Goal: Task Accomplishment & Management: Manage account settings

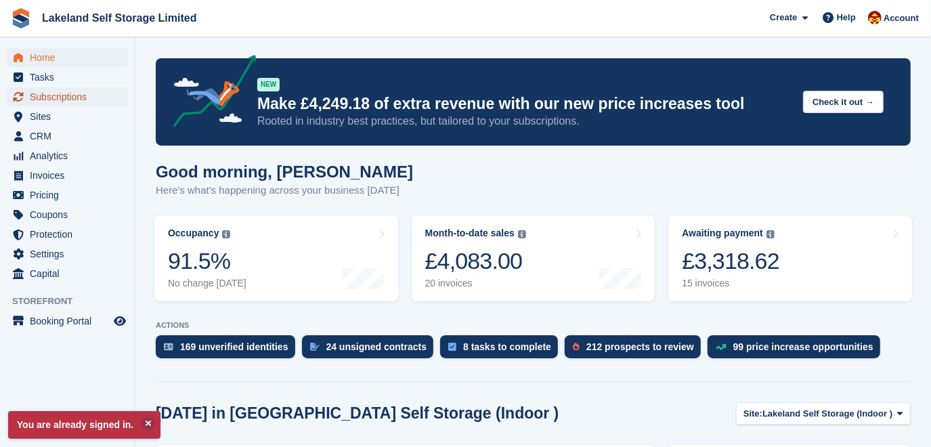
click at [81, 95] on span "Subscriptions" at bounding box center [70, 96] width 81 height 19
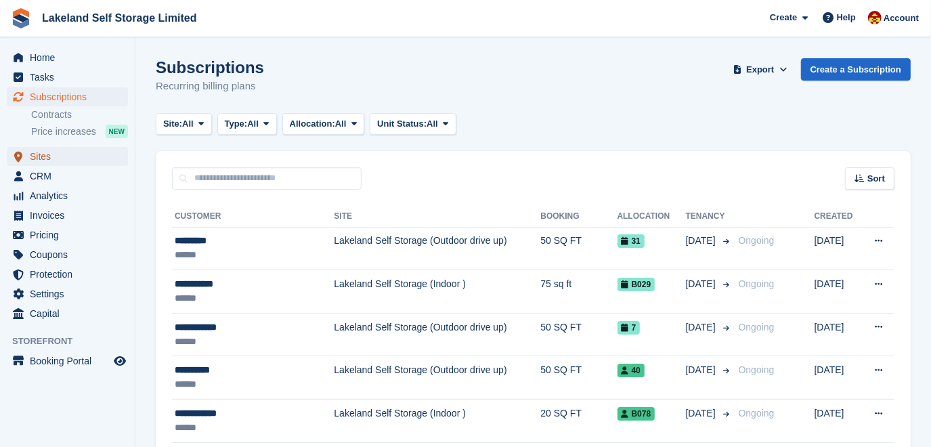
click at [42, 157] on span "Sites" at bounding box center [70, 156] width 81 height 19
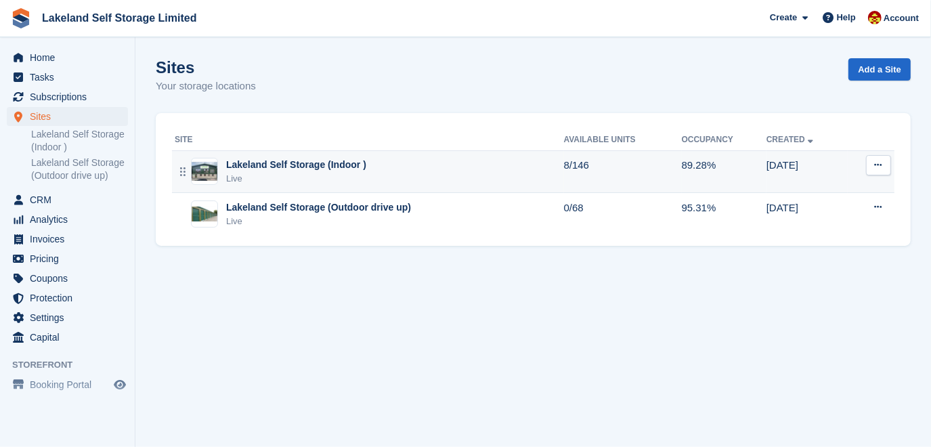
click at [381, 166] on div "Lakeland Self Storage (Indoor ) Live" at bounding box center [369, 172] width 389 height 28
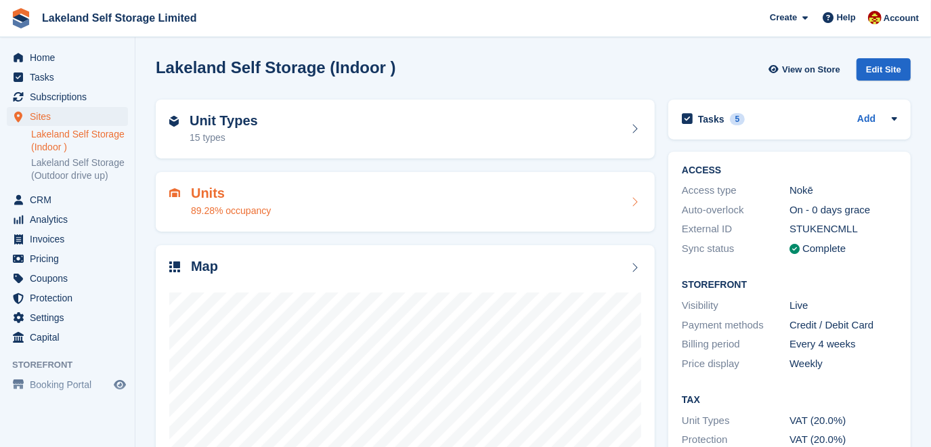
click at [630, 203] on icon at bounding box center [635, 201] width 14 height 11
click at [582, 121] on div "Unit Types 15 types" at bounding box center [405, 129] width 472 height 32
click at [337, 135] on div "Unit Types 15 types" at bounding box center [405, 129] width 472 height 32
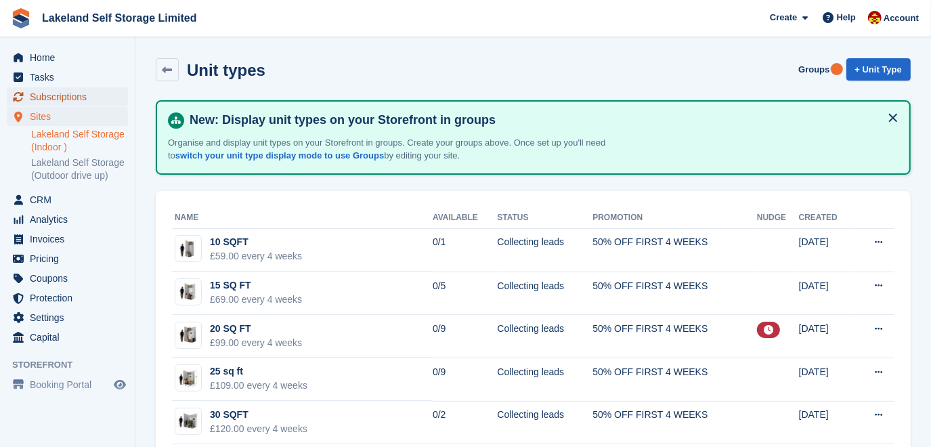
click at [61, 96] on span "Subscriptions" at bounding box center [70, 96] width 81 height 19
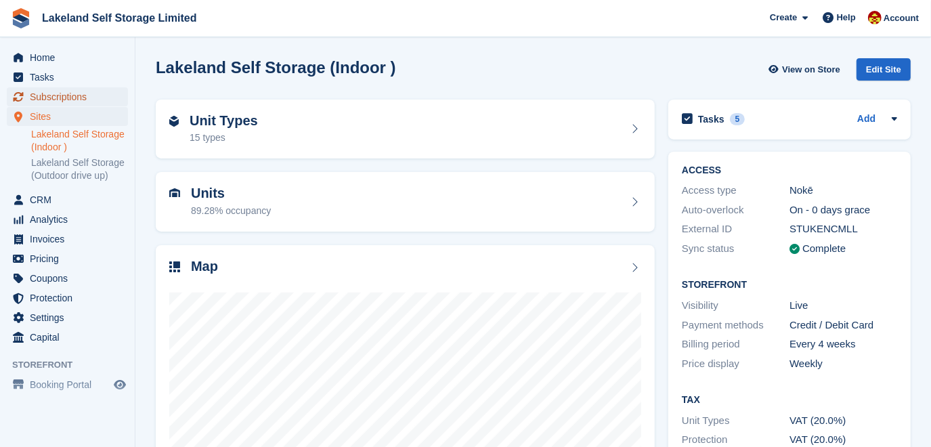
click at [71, 103] on span "Subscriptions" at bounding box center [70, 96] width 81 height 19
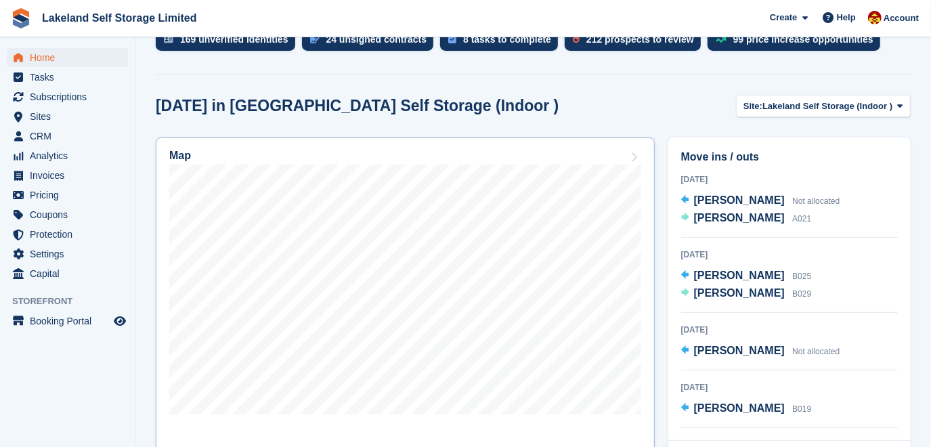
click at [636, 160] on icon at bounding box center [635, 157] width 14 height 11
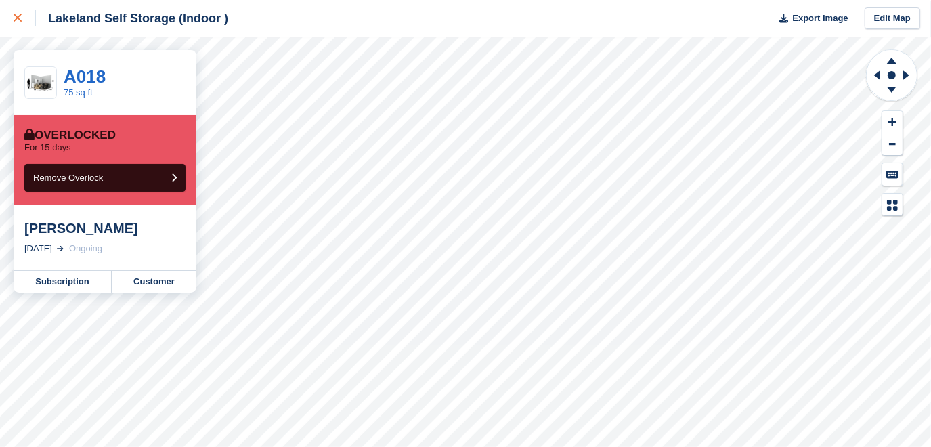
click at [18, 19] on icon at bounding box center [18, 18] width 8 height 8
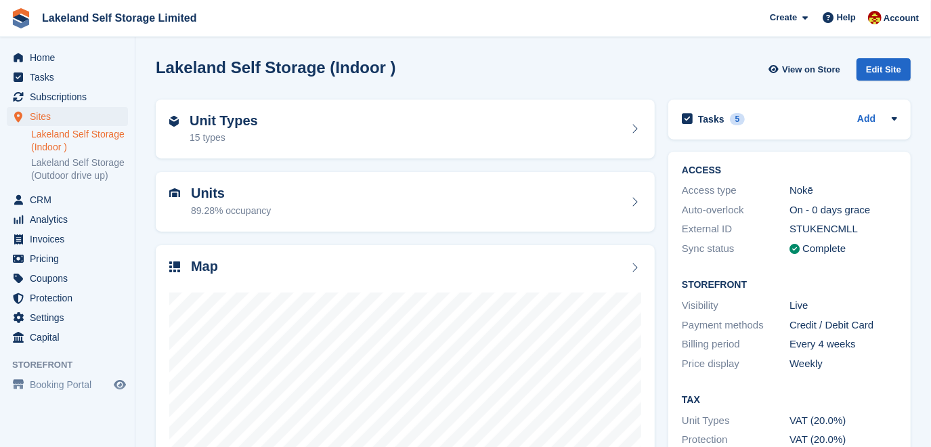
click at [112, 133] on link "Lakeland Self Storage (Indoor )" at bounding box center [79, 141] width 97 height 26
click at [225, 136] on div "15 types" at bounding box center [224, 138] width 68 height 14
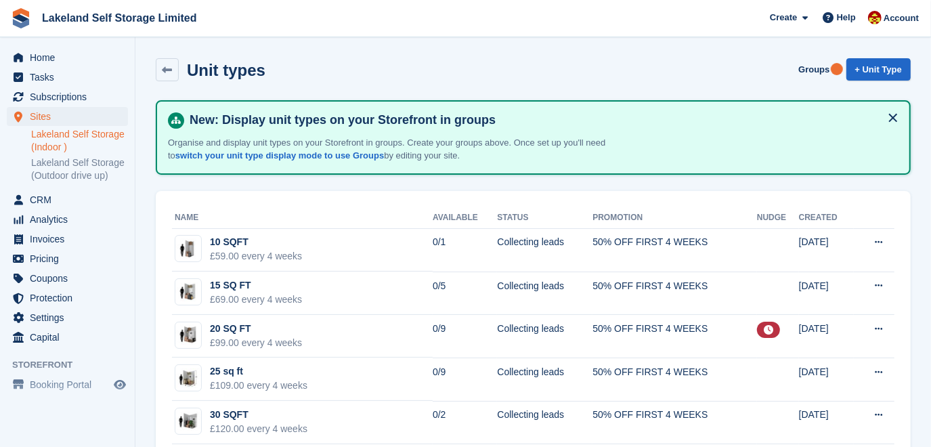
click at [48, 139] on link "Lakeland Self Storage (Indoor )" at bounding box center [79, 141] width 97 height 26
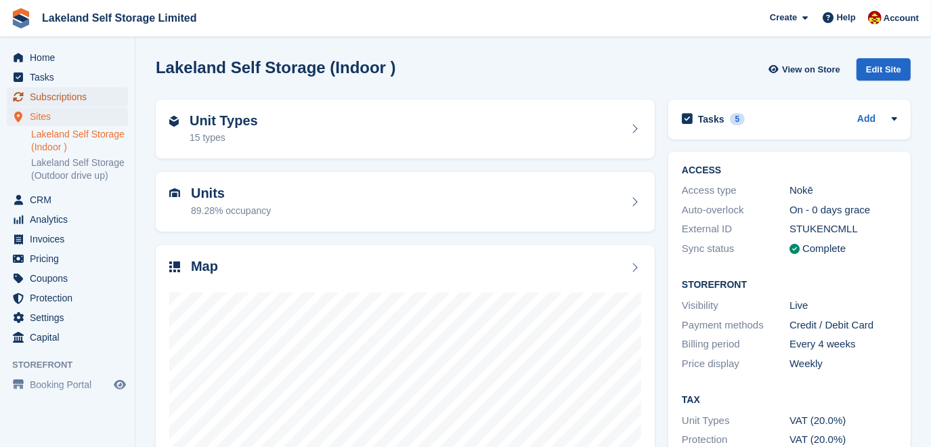
click at [45, 90] on span "Subscriptions" at bounding box center [70, 96] width 81 height 19
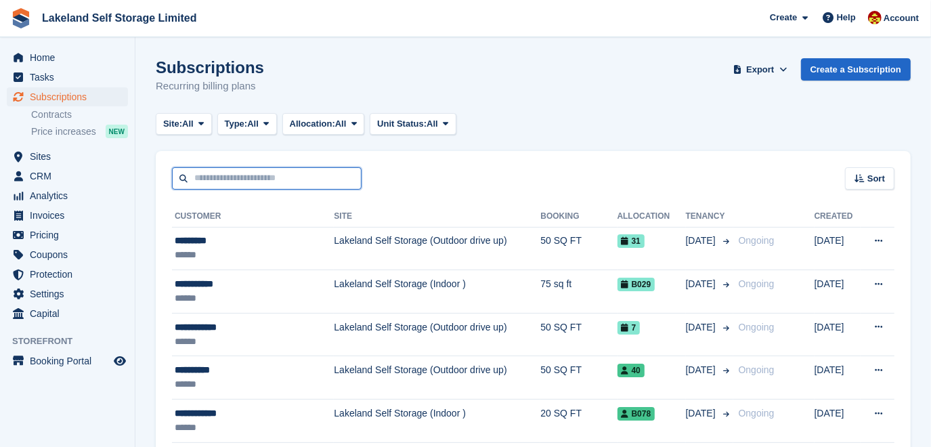
click at [206, 177] on input "text" at bounding box center [267, 178] width 190 height 22
type input "*******"
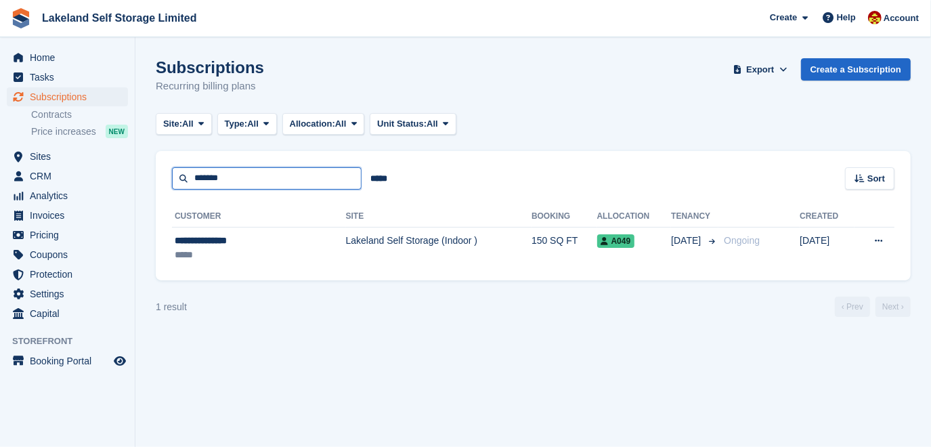
click at [251, 179] on input "*******" at bounding box center [267, 178] width 190 height 22
type input "*"
type input "****"
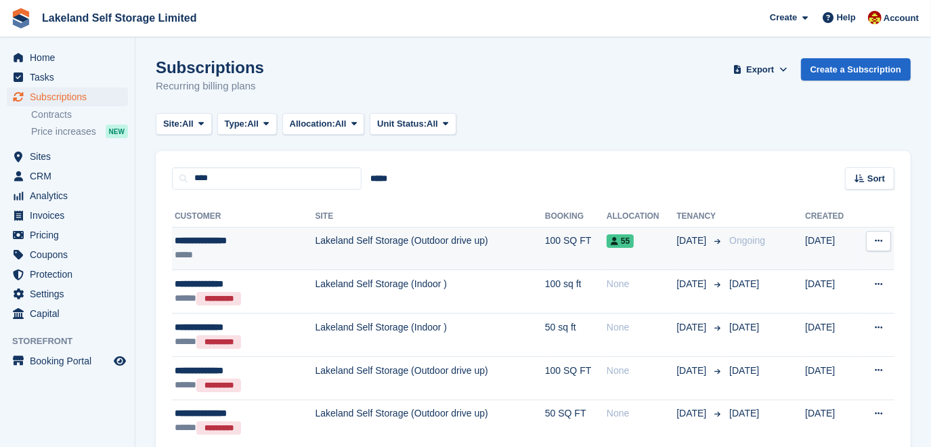
click at [364, 241] on td "Lakeland Self Storage (Outdoor drive up)" at bounding box center [431, 248] width 230 height 43
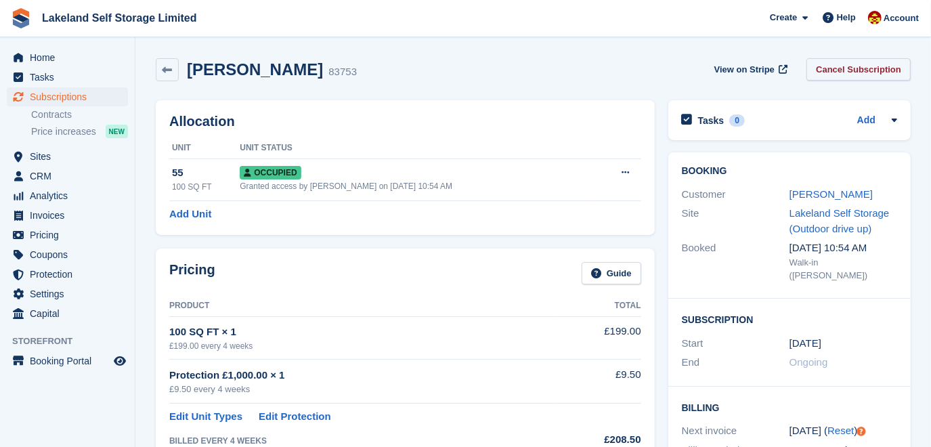
click at [869, 63] on link "Cancel Subscription" at bounding box center [858, 69] width 104 height 22
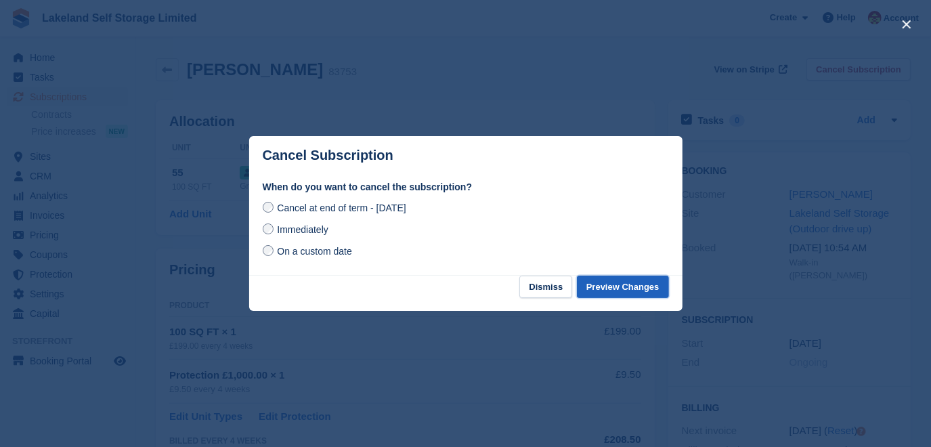
click at [626, 285] on button "Preview Changes" at bounding box center [623, 287] width 92 height 22
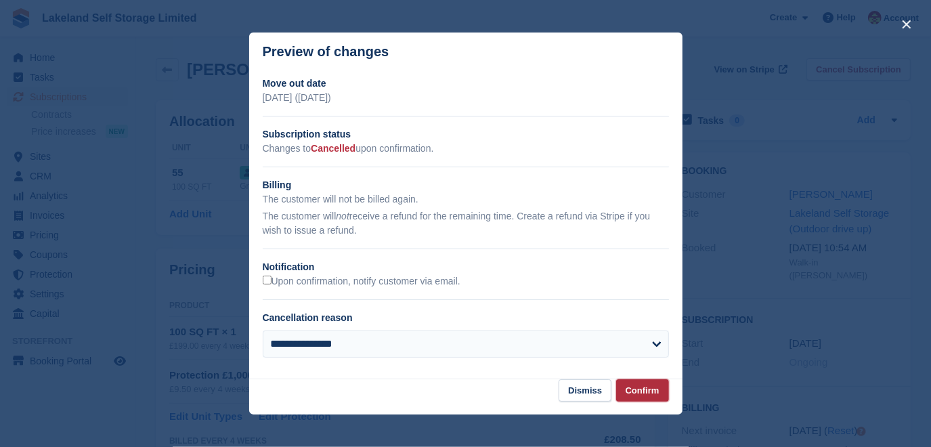
click at [651, 389] on button "Confirm" at bounding box center [642, 390] width 53 height 22
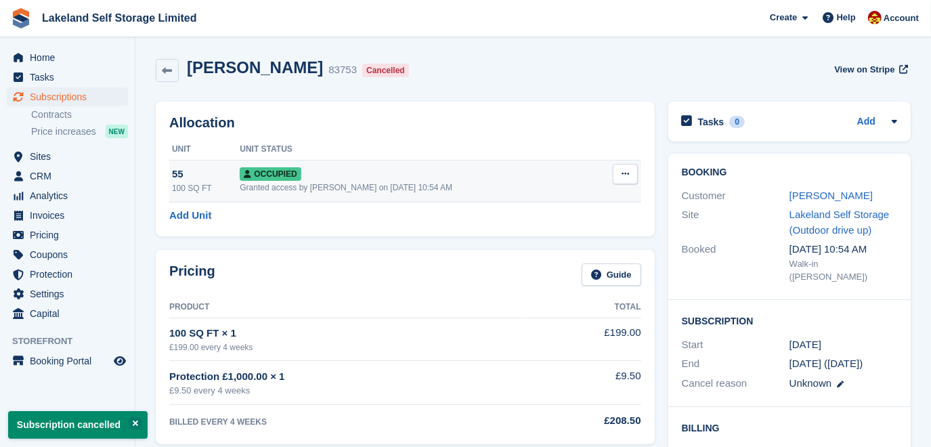
click at [622, 177] on icon at bounding box center [625, 173] width 7 height 9
click at [548, 244] on p "Deallocate" at bounding box center [573, 247] width 118 height 18
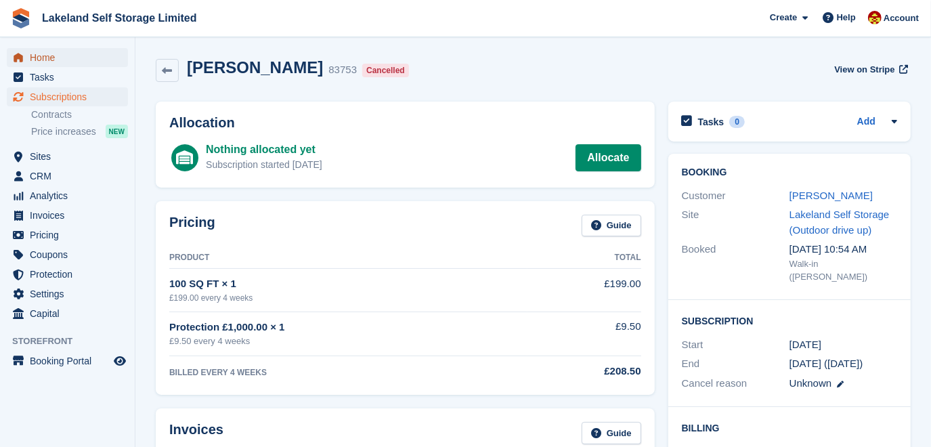
click at [38, 61] on span "Home" at bounding box center [70, 57] width 81 height 19
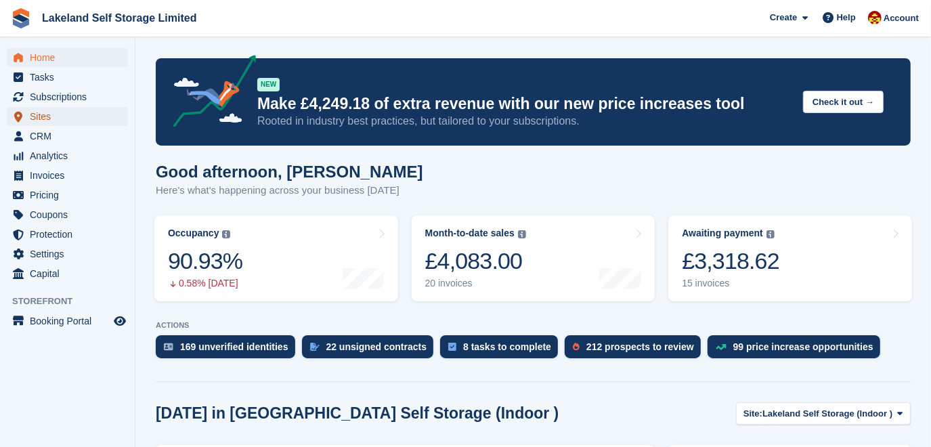
click at [42, 115] on span "Sites" at bounding box center [70, 116] width 81 height 19
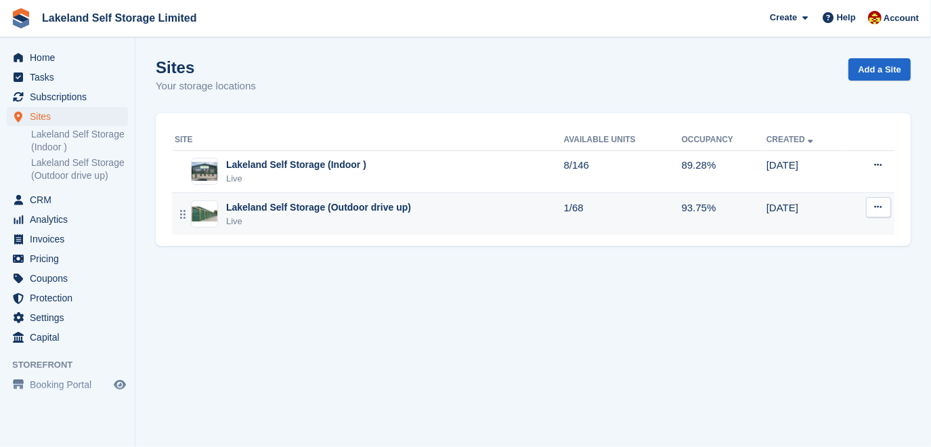
click at [319, 203] on div "Lakeland Self Storage (Outdoor drive up)" at bounding box center [318, 207] width 185 height 14
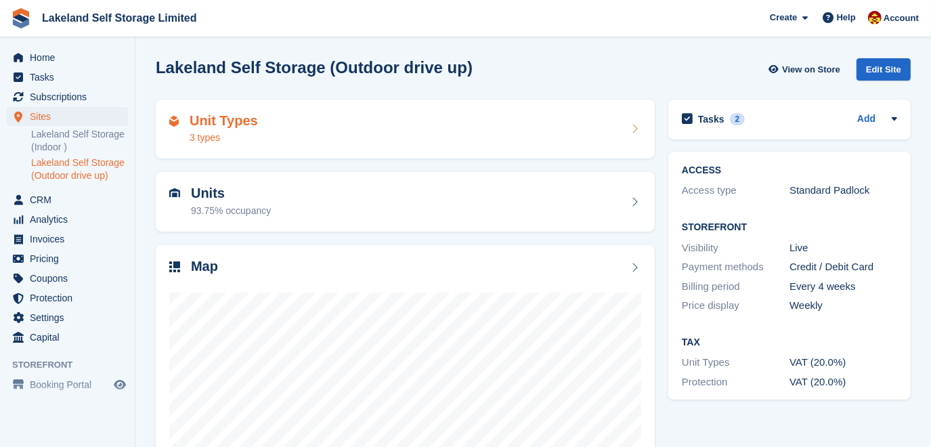
click at [296, 130] on div "Unit Types 3 types" at bounding box center [405, 129] width 472 height 32
click at [66, 139] on link "Lakeland Self Storage (Indoor )" at bounding box center [79, 141] width 97 height 26
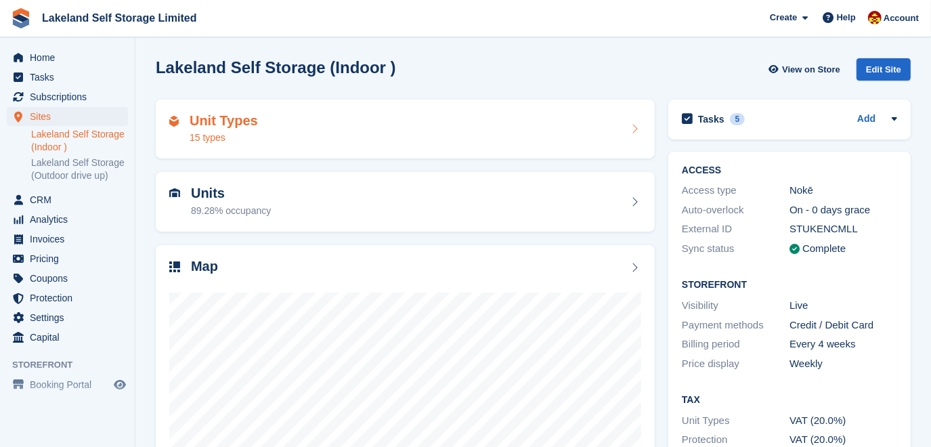
click at [237, 121] on h2 "Unit Types" at bounding box center [224, 121] width 68 height 16
click at [57, 139] on link "Lakeland Self Storage (Indoor )" at bounding box center [79, 141] width 97 height 26
click at [704, 114] on h2 "Tasks" at bounding box center [711, 119] width 26 height 12
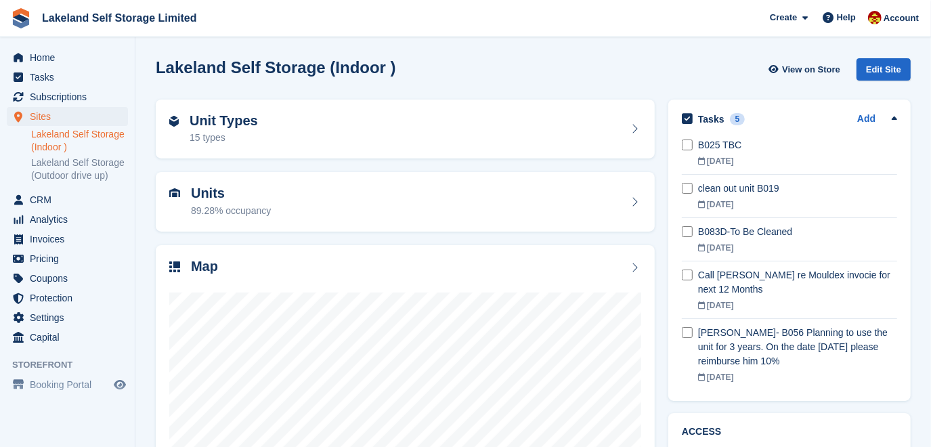
click at [495, 69] on div "Lakeland Self Storage (Indoor ) View on Store Edit Site" at bounding box center [533, 69] width 755 height 22
click at [50, 62] on span "Home" at bounding box center [70, 57] width 81 height 19
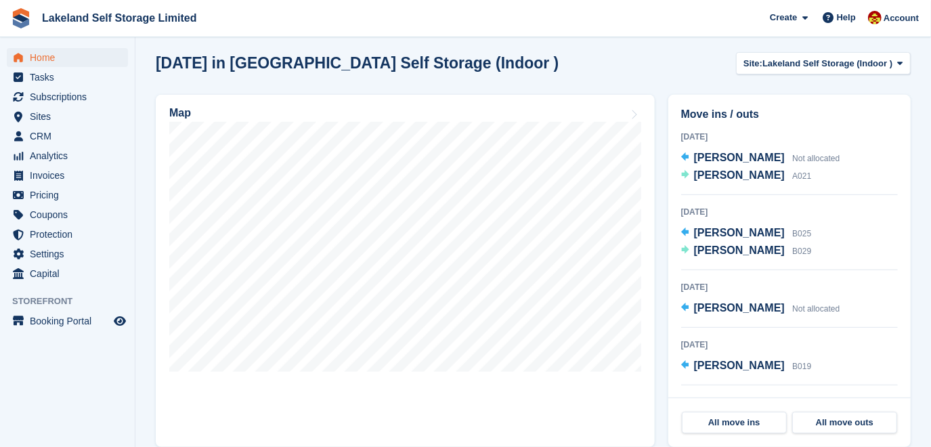
scroll to position [369, 0]
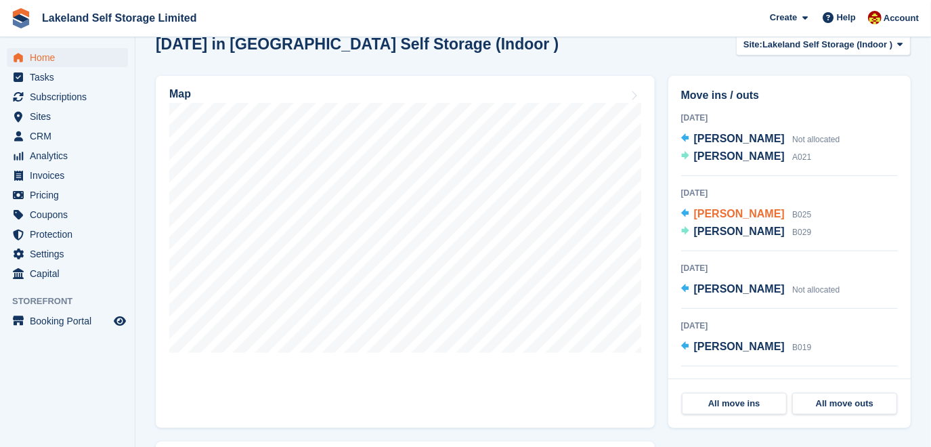
click at [713, 209] on span "James Lloyd O'Hare" at bounding box center [739, 214] width 91 height 12
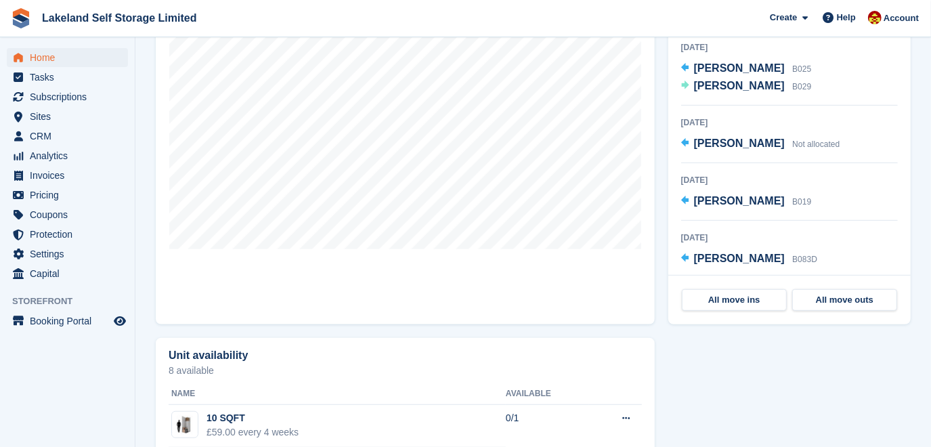
scroll to position [492, 0]
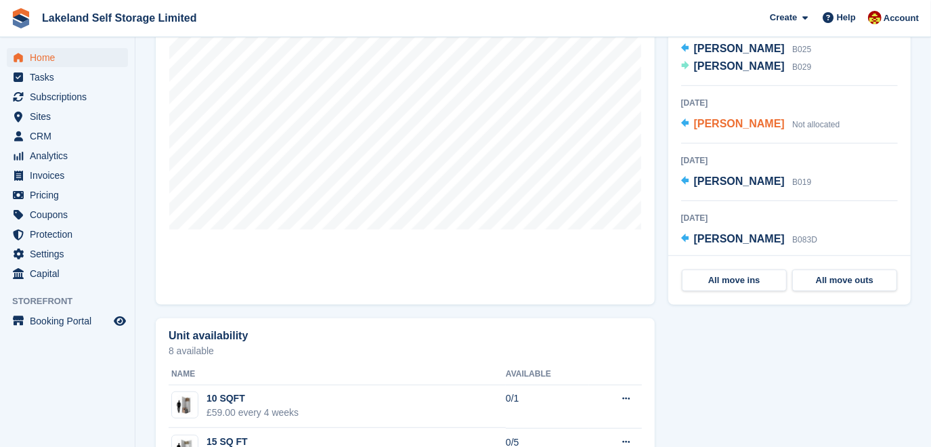
click at [702, 126] on span "Susan Edge" at bounding box center [739, 124] width 91 height 12
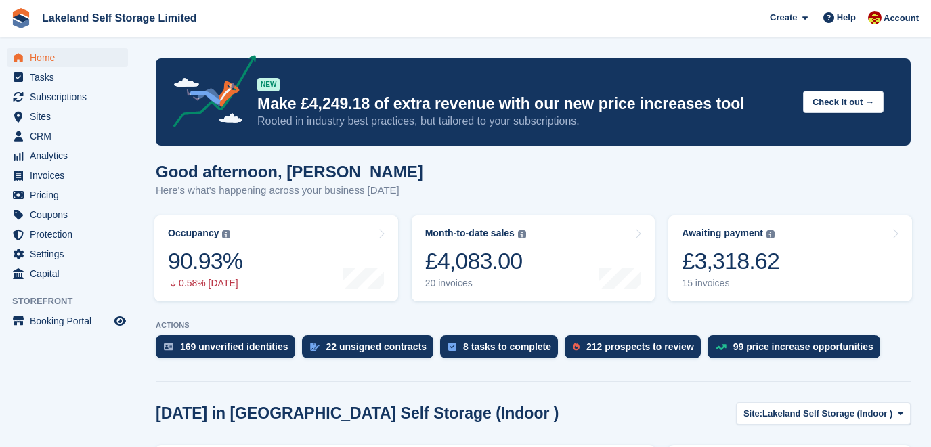
scroll to position [492, 0]
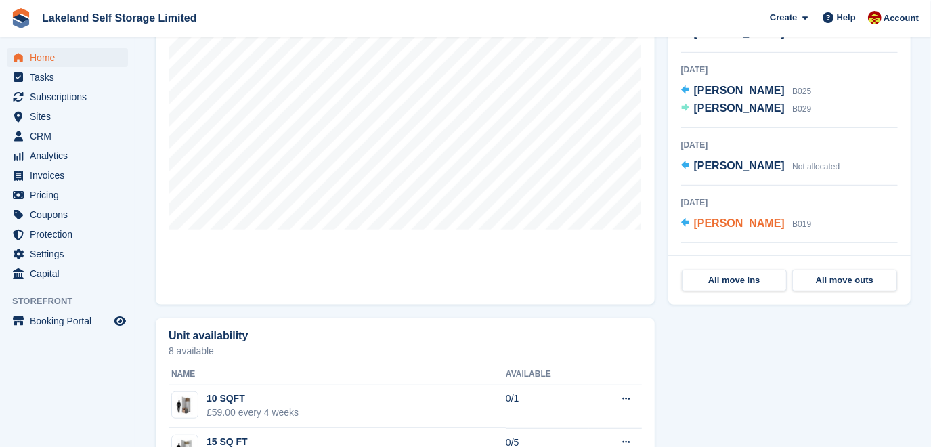
click at [713, 222] on span "[PERSON_NAME]" at bounding box center [739, 223] width 91 height 12
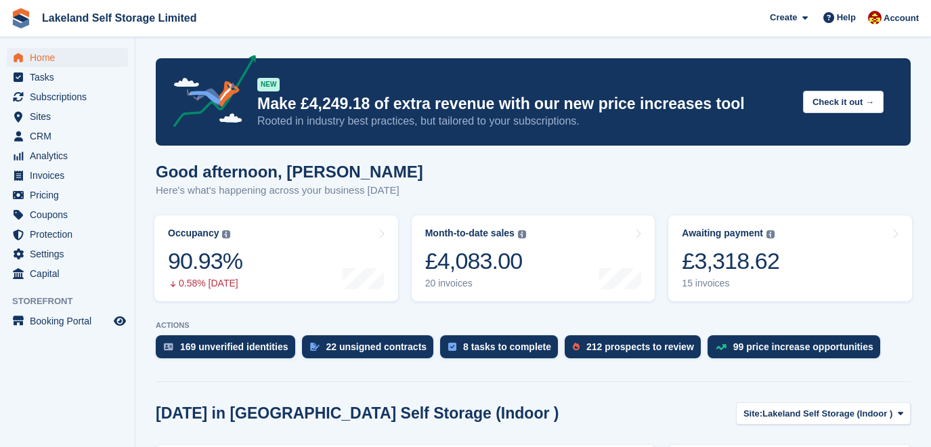
scroll to position [492, 0]
